Goal: Information Seeking & Learning: Learn about a topic

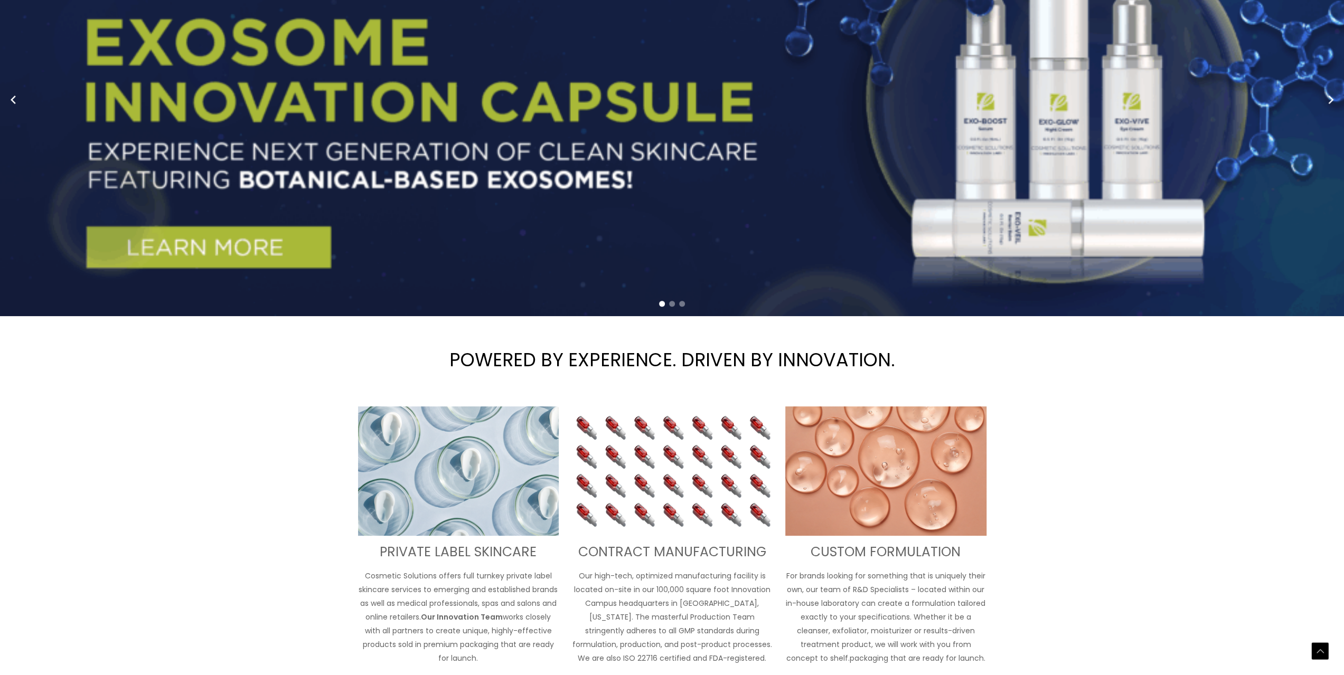
scroll to position [211, 0]
click at [401, 561] on h3 "PRIVATE LABEL SKINCARE" at bounding box center [458, 552] width 201 height 17
click at [401, 583] on div "PRIVATE LABEL SKINCARE Cosmetic Solutions offers full turnkey private label ski…" at bounding box center [458, 552] width 201 height 290
click at [427, 551] on h3 "PRIVATE LABEL SKINCARE" at bounding box center [458, 552] width 201 height 17
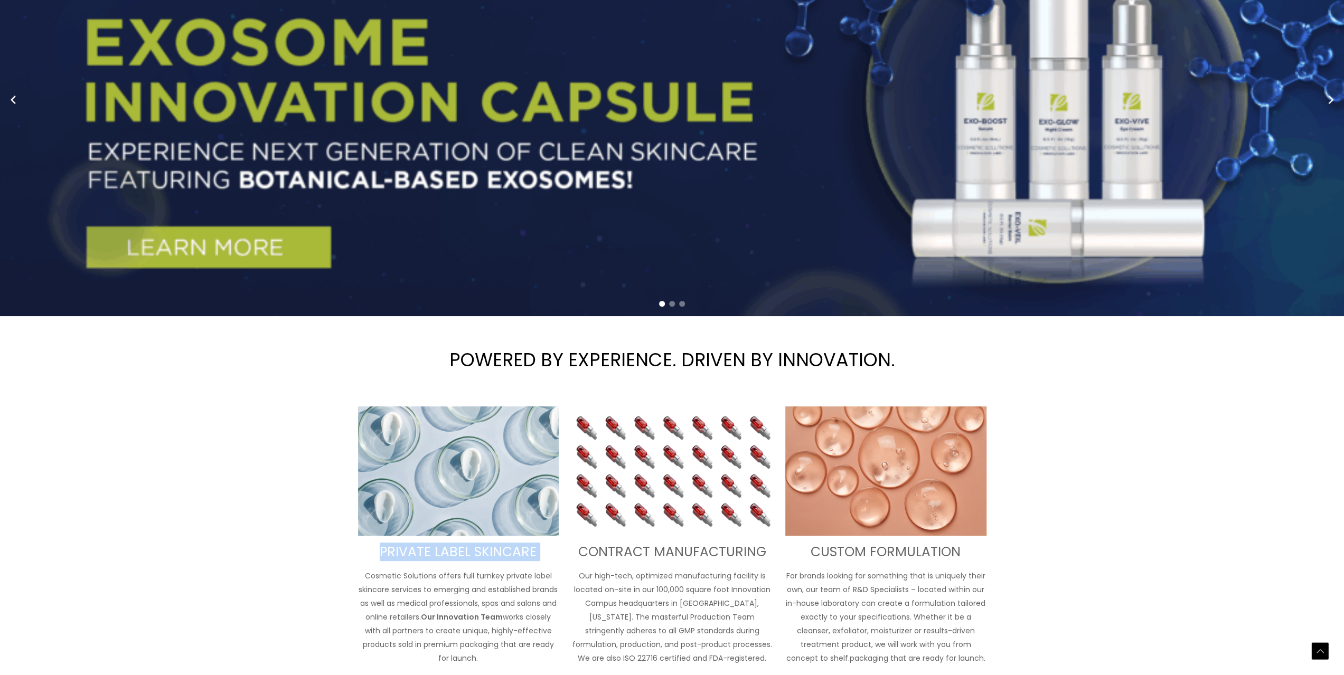
click at [427, 551] on h3 "PRIVATE LABEL SKINCARE" at bounding box center [458, 552] width 201 height 17
click at [420, 571] on p "Cosmetic Solutions offers full turnkey private label skincare services to emerg…" at bounding box center [458, 617] width 201 height 96
click at [454, 618] on strong "Our Innovation Team" at bounding box center [462, 617] width 82 height 11
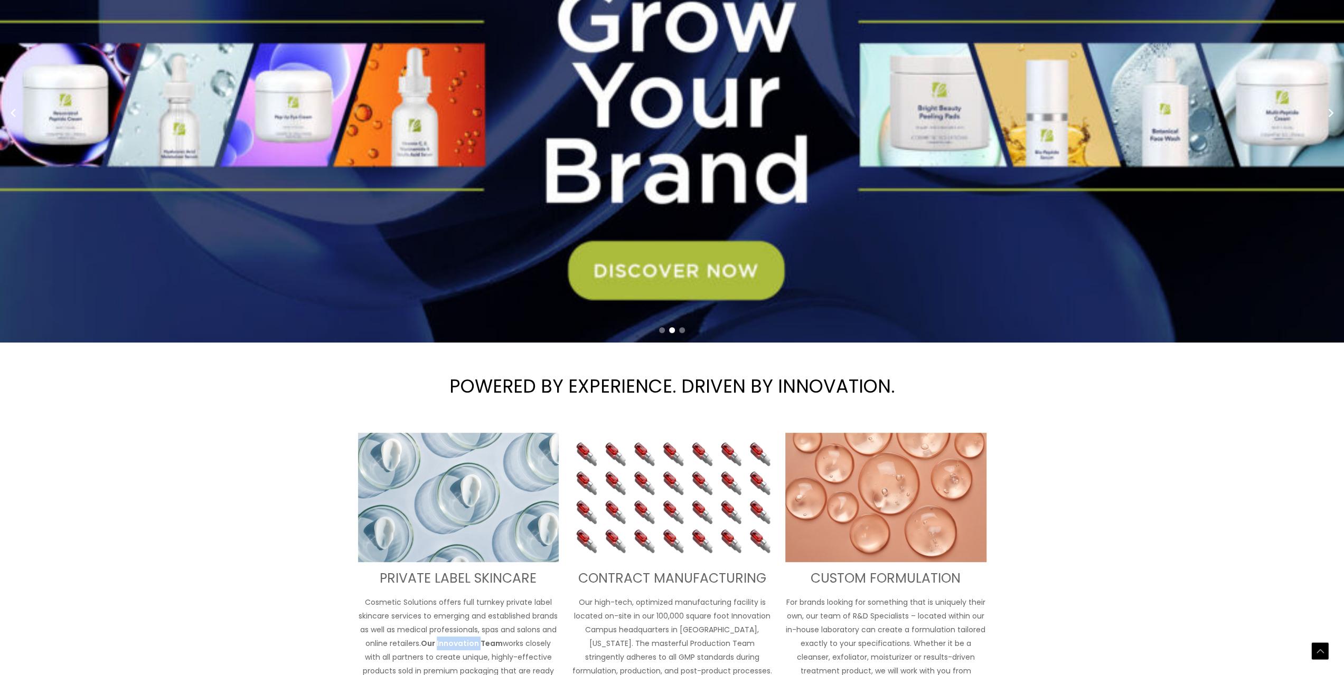
click at [454, 618] on p "Cosmetic Solutions offers full turnkey private label skincare services to emerg…" at bounding box center [458, 644] width 201 height 96
click at [447, 608] on div at bounding box center [447, 608] width 0 height 0
click at [419, 617] on p "Cosmetic Solutions offers full turnkey private label skincare services to emerg…" at bounding box center [458, 644] width 201 height 96
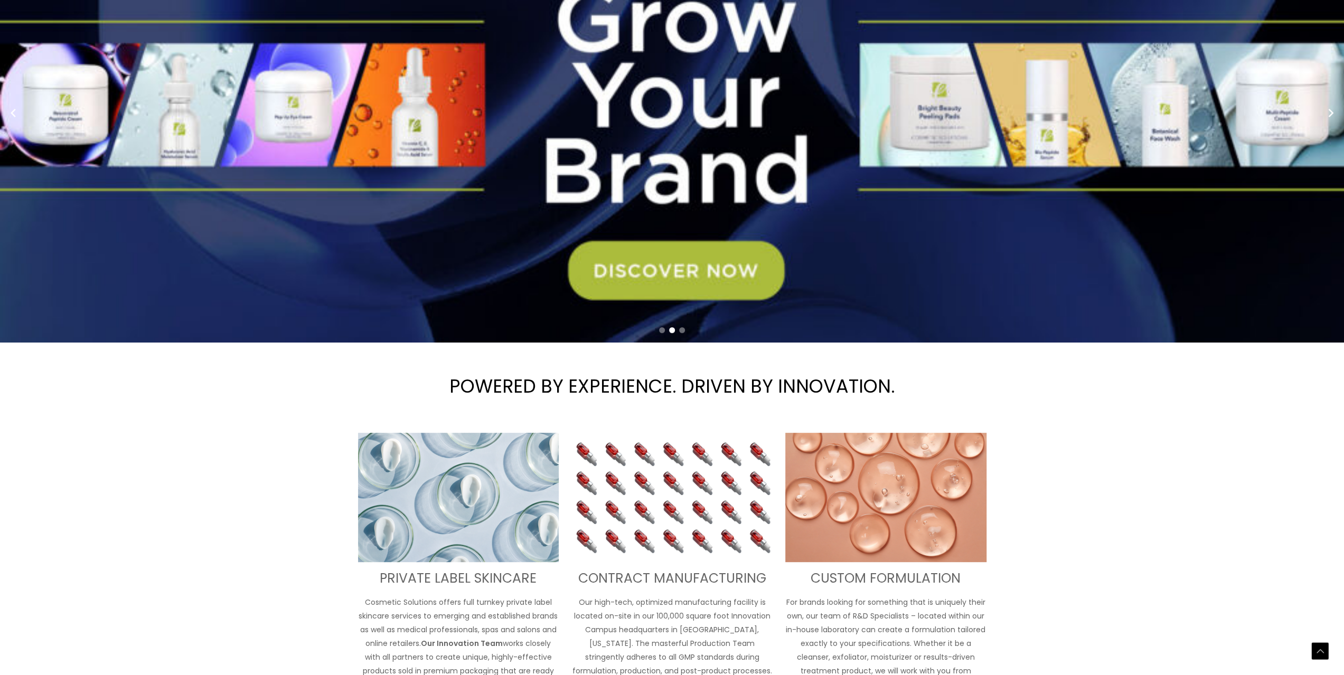
click at [390, 613] on p "Cosmetic Solutions offers full turnkey private label skincare services to emerg…" at bounding box center [458, 644] width 201 height 96
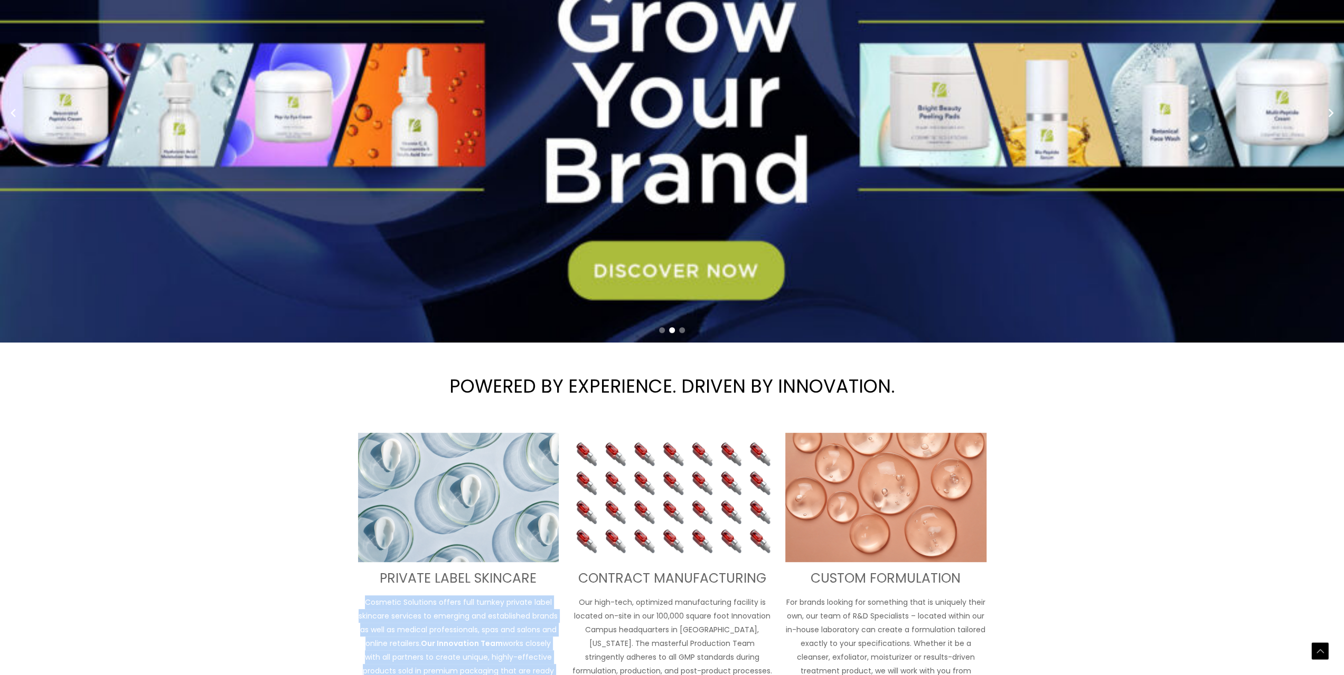
click at [390, 613] on p "Cosmetic Solutions offers full turnkey private label skincare services to emerg…" at bounding box center [458, 644] width 201 height 96
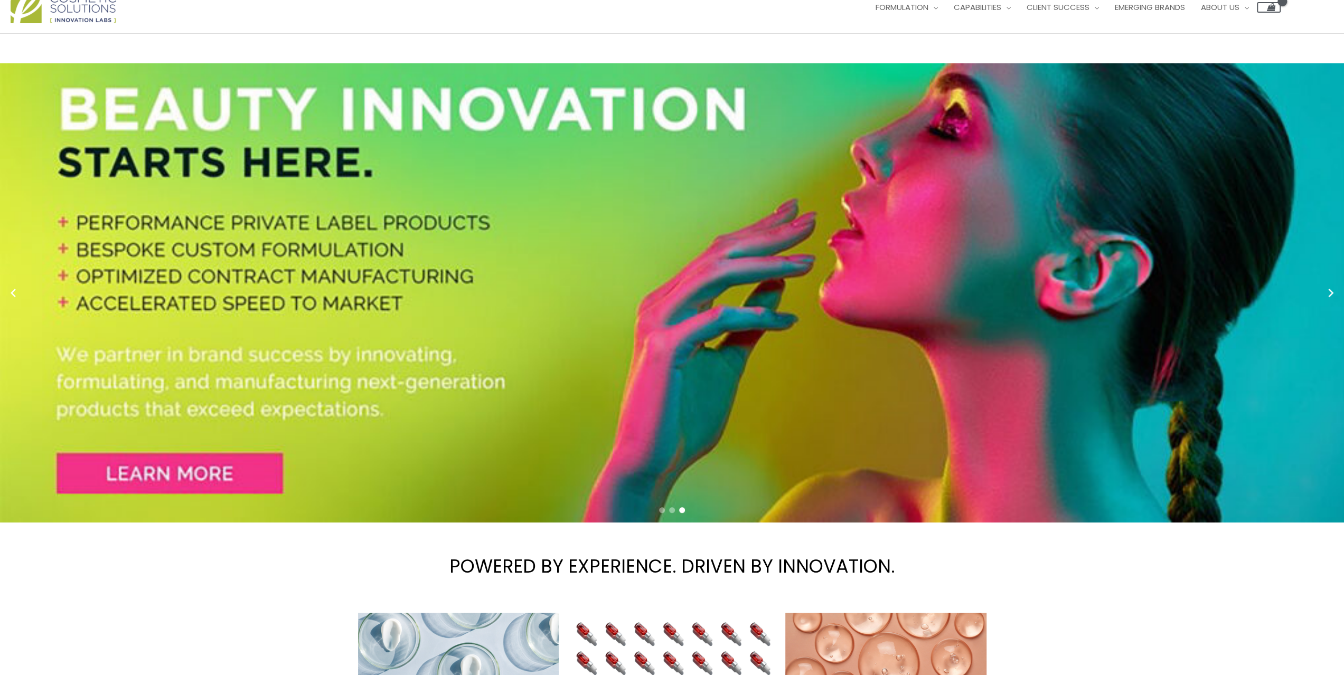
scroll to position [0, 0]
